Goal: Task Accomplishment & Management: Complete application form

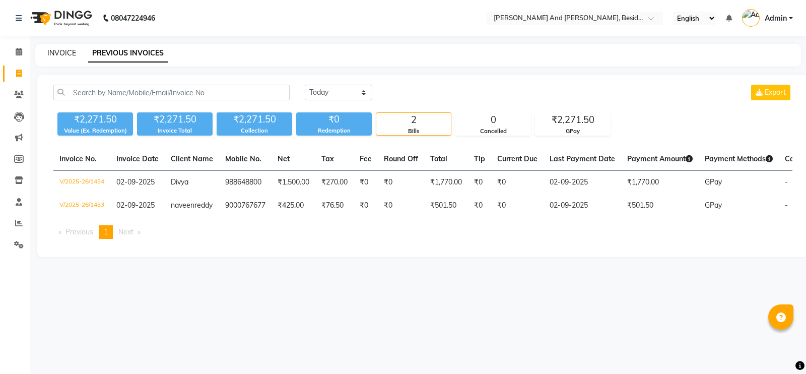
click at [68, 50] on link "INVOICE" at bounding box center [61, 52] width 29 height 9
select select "service"
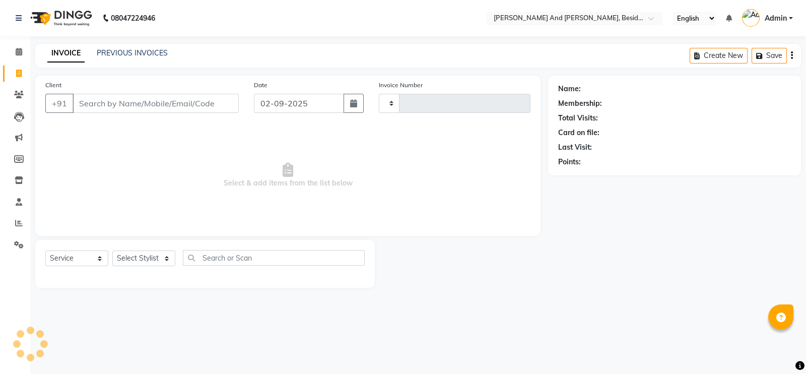
type input "1435"
select select "4907"
click at [168, 264] on select "Select Stylist [PERSON_NAME] [PERSON_NAME] Sanib [PERSON_NAME] [PERSON_NAME] [P…" at bounding box center [143, 258] width 63 height 16
select select "40717"
click at [112, 251] on select "Select Stylist [PERSON_NAME] [PERSON_NAME] Sanib [PERSON_NAME] [PERSON_NAME] [P…" at bounding box center [143, 258] width 63 height 16
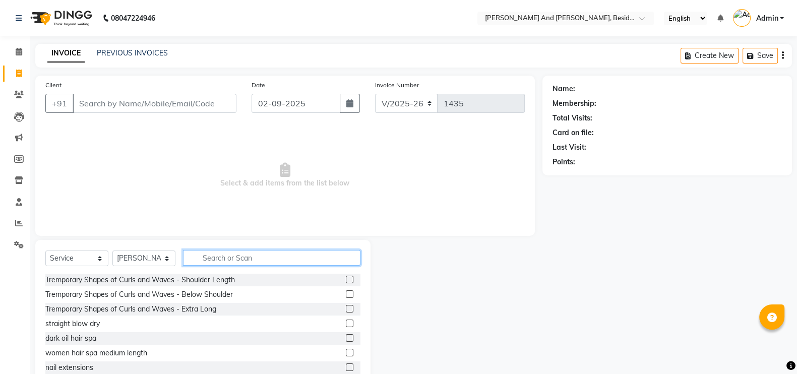
click at [222, 258] on input "text" at bounding box center [271, 258] width 177 height 16
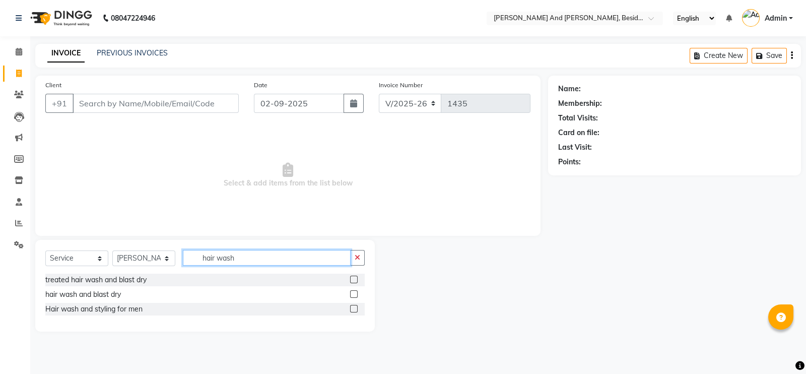
type input "hair wash"
click at [355, 295] on label at bounding box center [354, 294] width 8 height 8
click at [355, 295] on input "checkbox" at bounding box center [353, 294] width 7 height 7
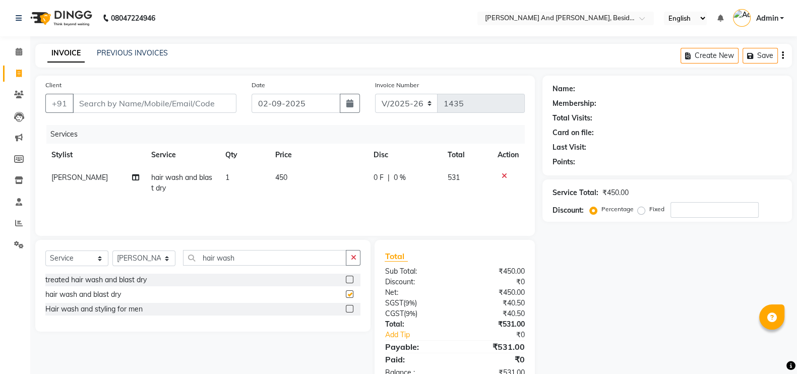
checkbox input "false"
click at [135, 104] on input "Client" at bounding box center [155, 103] width 164 height 19
type input "p"
type input "0"
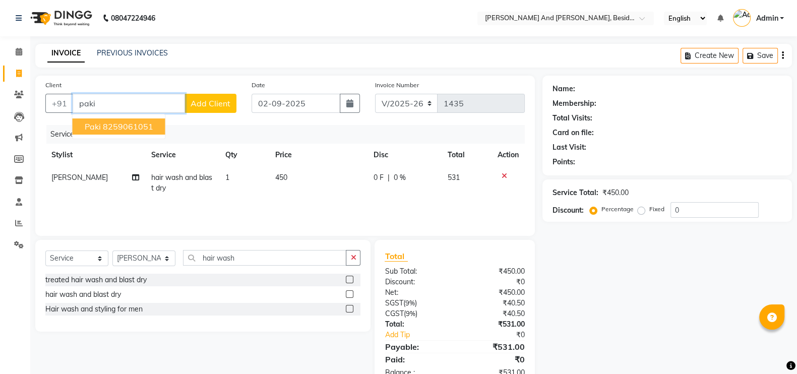
click at [147, 132] on ngb-highlight "8259061051" at bounding box center [128, 126] width 50 height 10
type input "8259061051"
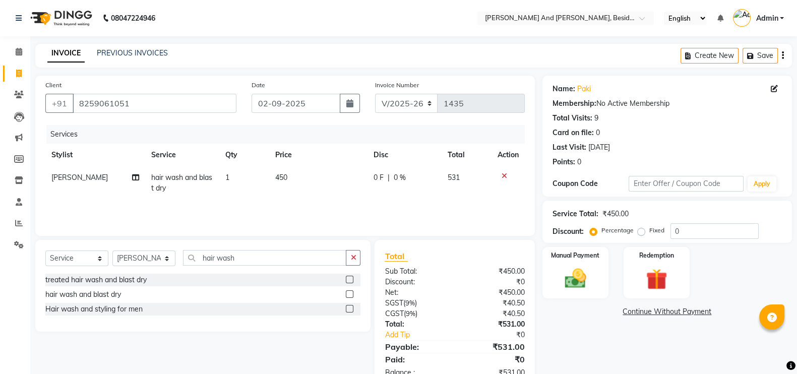
click at [395, 178] on span "0 %" at bounding box center [400, 177] width 12 height 11
select select "40717"
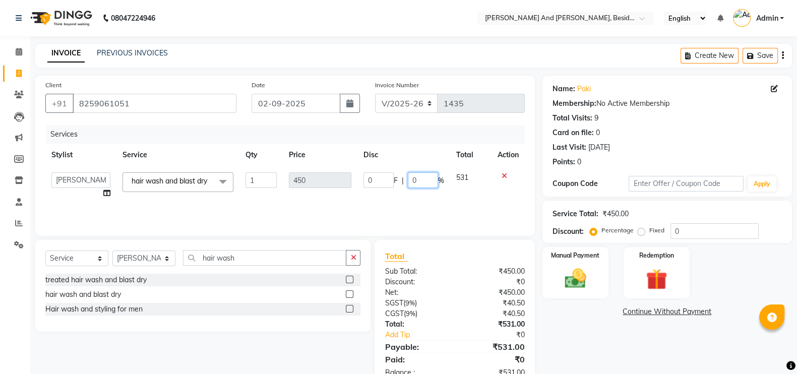
click at [409, 178] on input "0" at bounding box center [423, 180] width 30 height 16
type input "30"
click at [447, 213] on div "Services Stylist Service Qty Price Disc Total Action [PERSON_NAME] [PERSON_NAME…" at bounding box center [284, 175] width 479 height 101
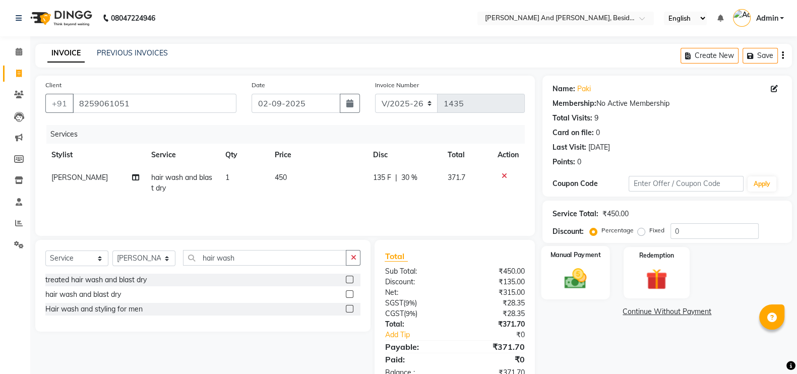
click at [562, 275] on img at bounding box center [575, 278] width 36 height 25
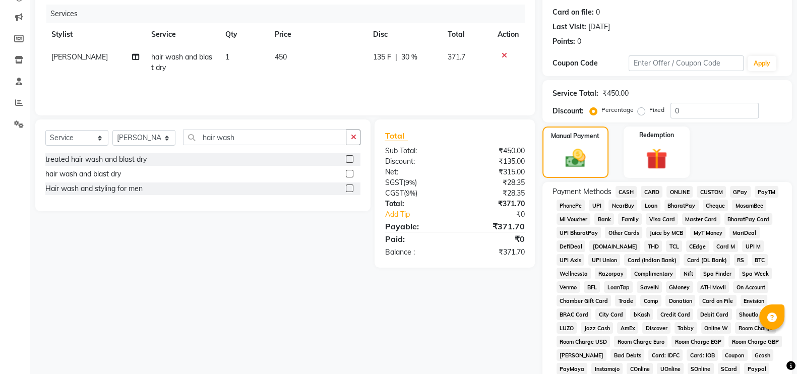
scroll to position [125, 0]
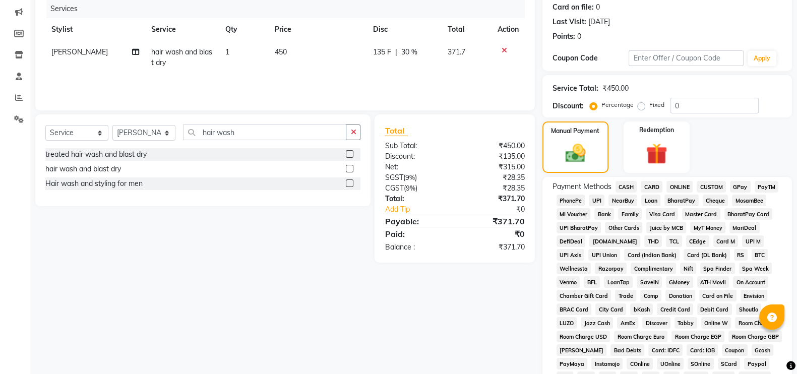
click at [740, 186] on span "GPay" at bounding box center [740, 187] width 21 height 12
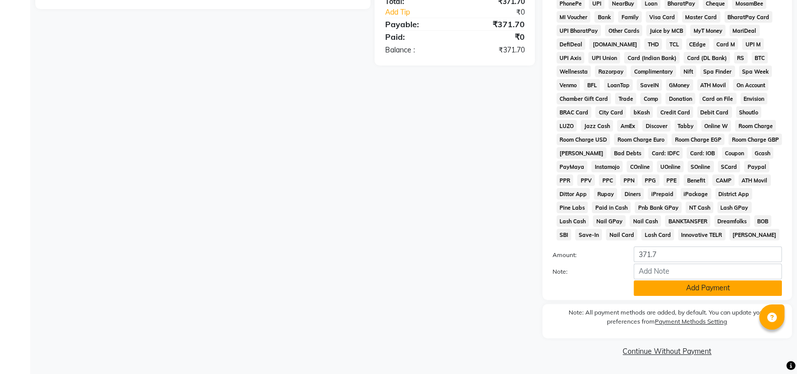
click at [692, 281] on button "Add Payment" at bounding box center [707, 288] width 148 height 16
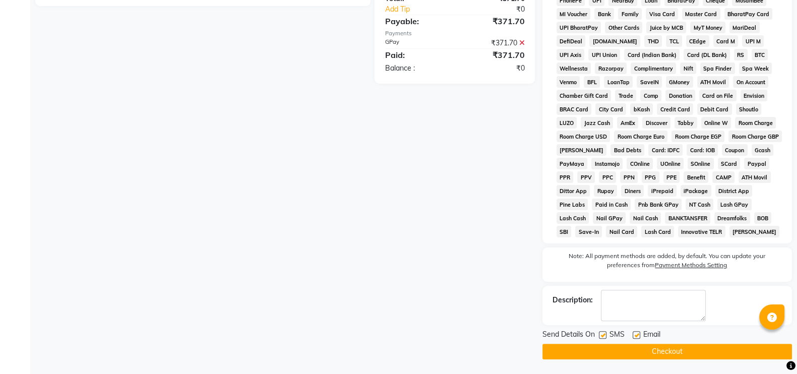
click at [671, 347] on button "Checkout" at bounding box center [666, 352] width 249 height 16
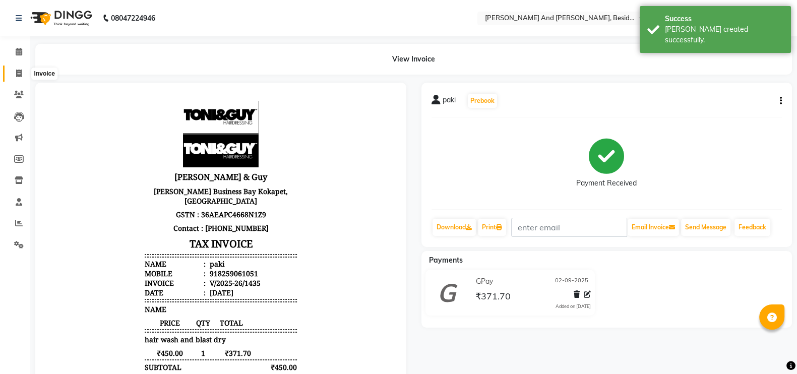
click at [17, 75] on icon at bounding box center [19, 74] width 6 height 8
select select "service"
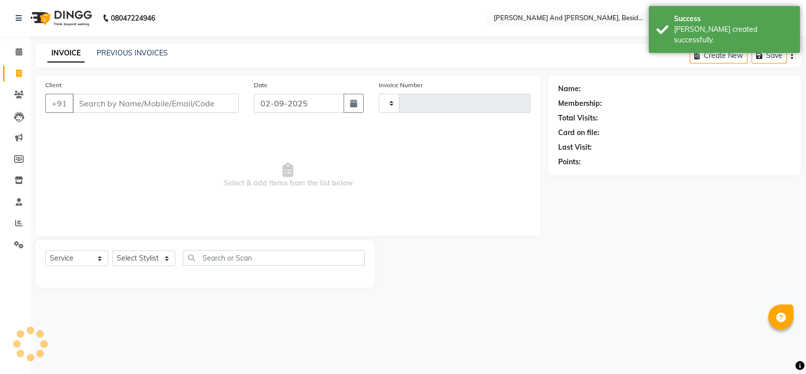
type input "1436"
select select "4907"
click at [108, 52] on link "PREVIOUS INVOICES" at bounding box center [132, 52] width 71 height 9
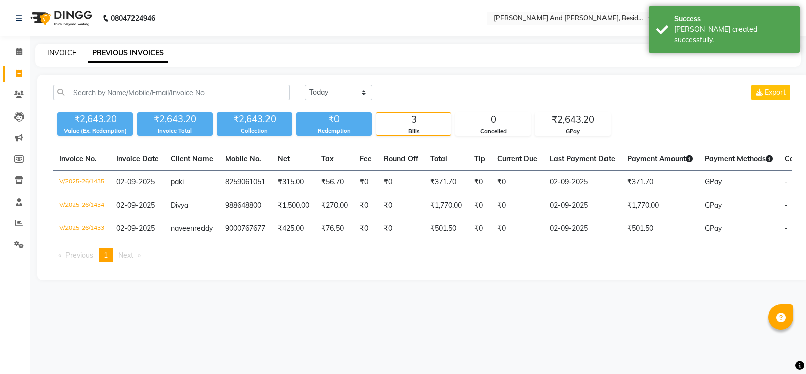
click at [68, 54] on link "INVOICE" at bounding box center [61, 52] width 29 height 9
select select "service"
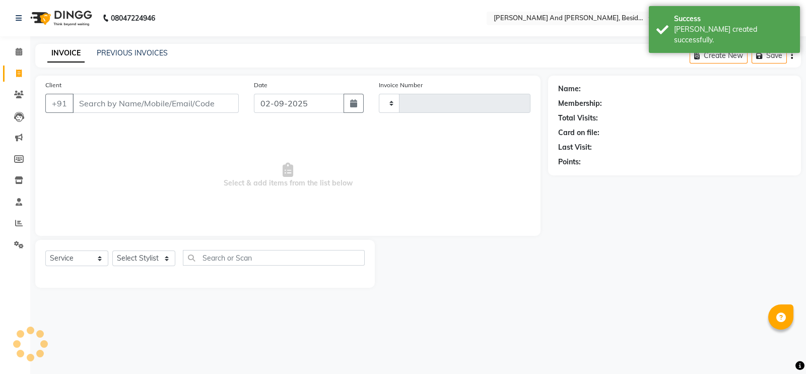
type input "1436"
select select "4907"
